Goal: Transaction & Acquisition: Purchase product/service

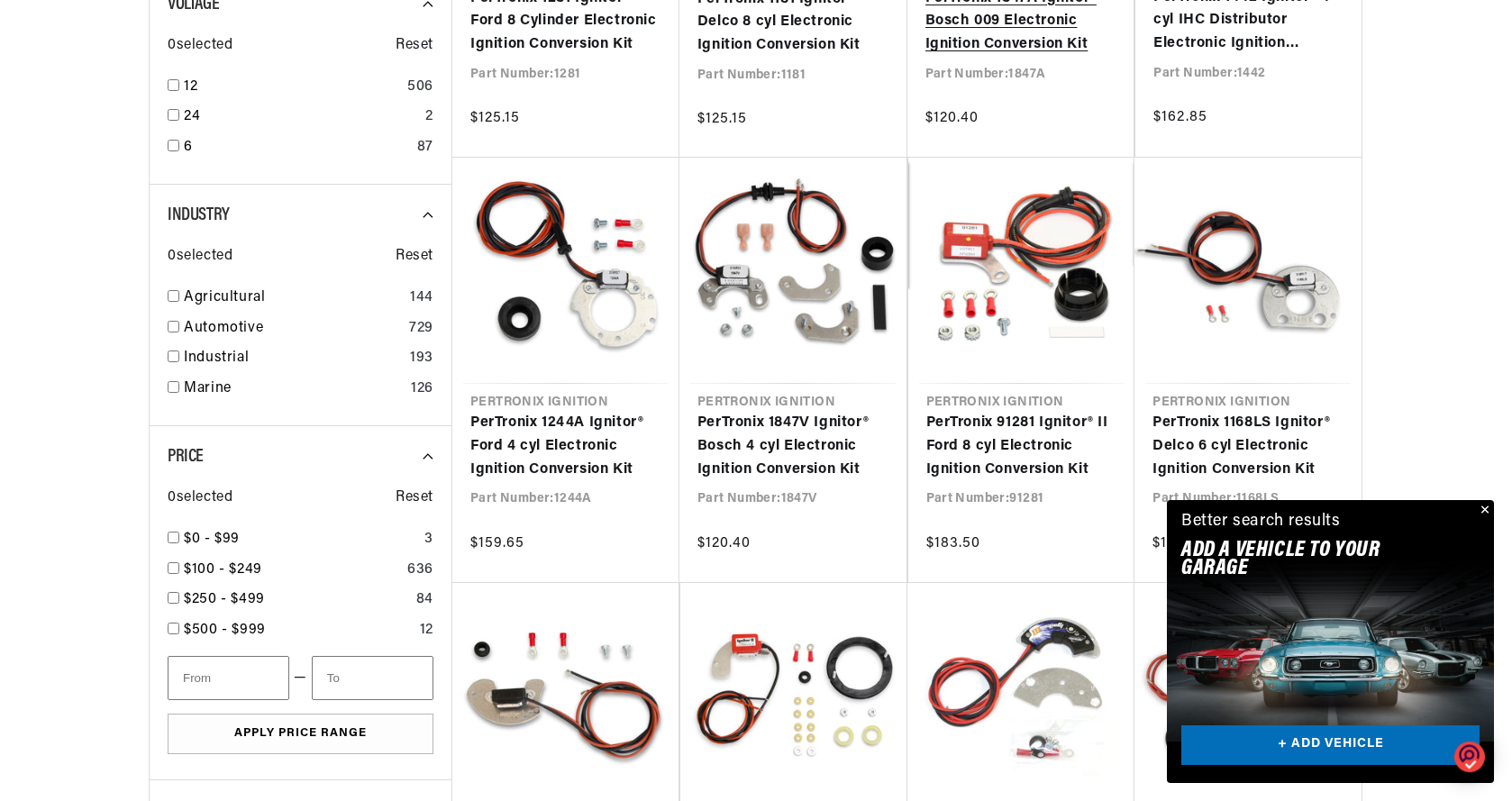
scroll to position [811, 0]
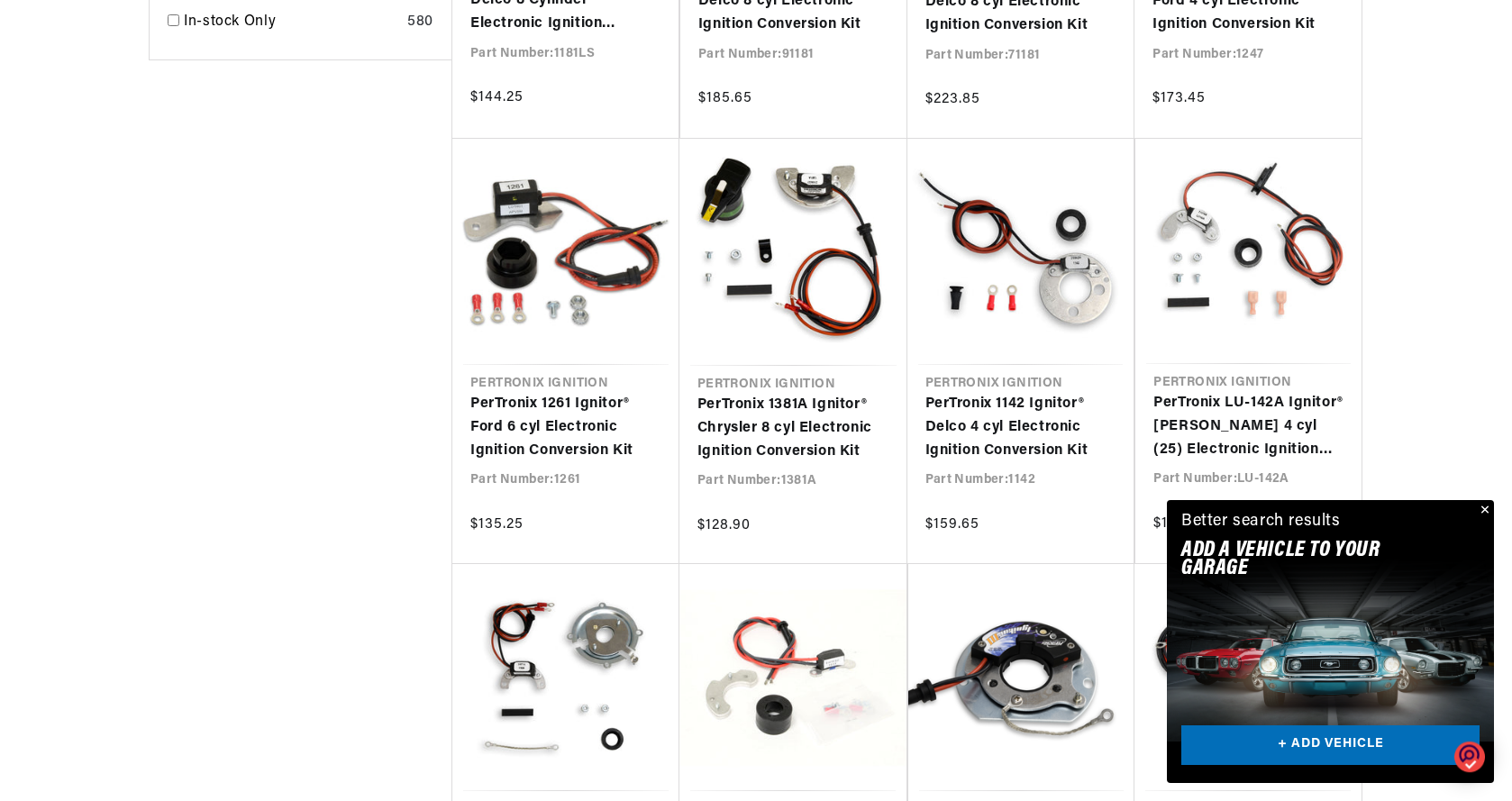
scroll to position [0, 673]
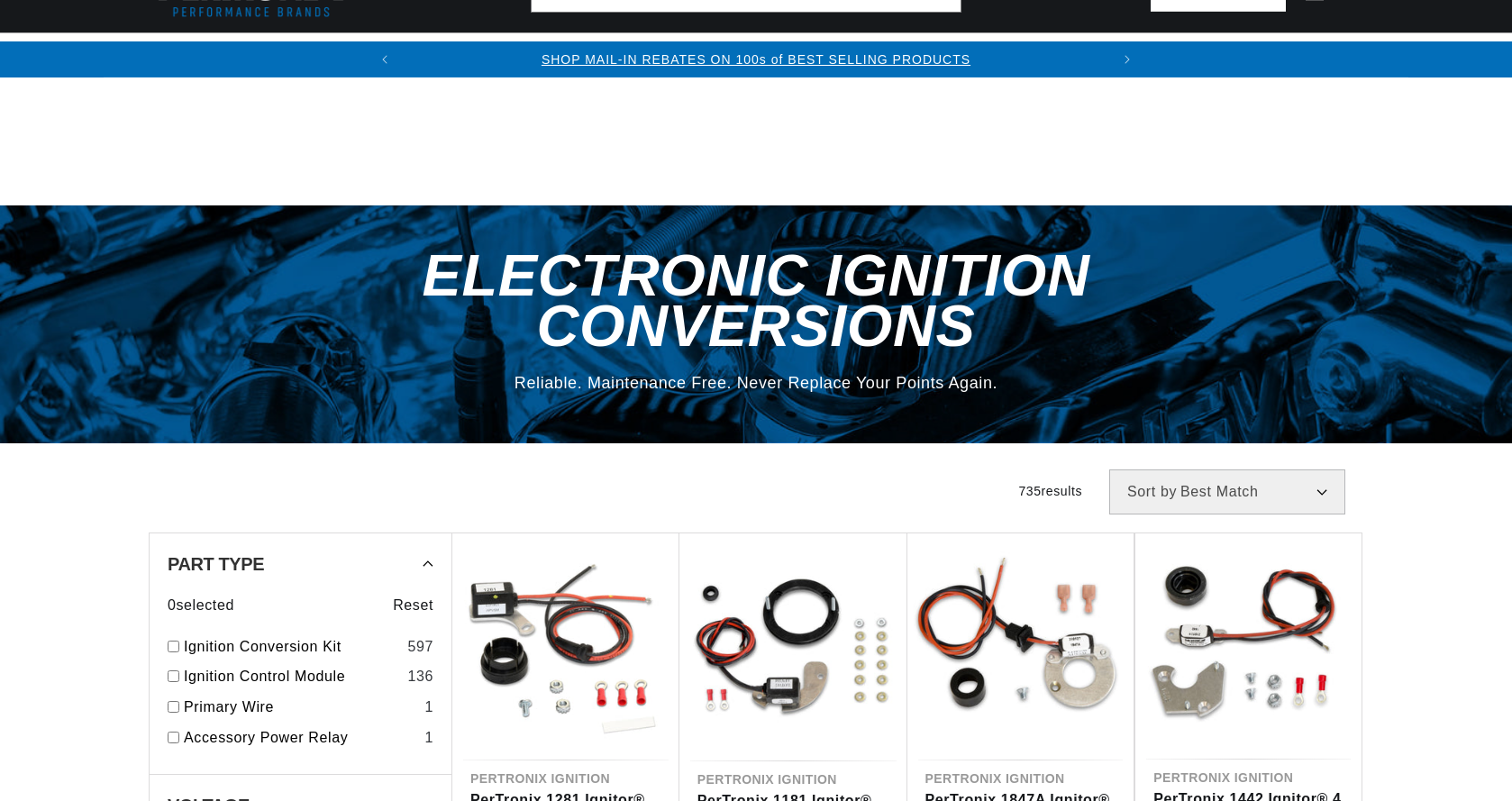
select select "Accel"
